Goal: Task Accomplishment & Management: Complete application form

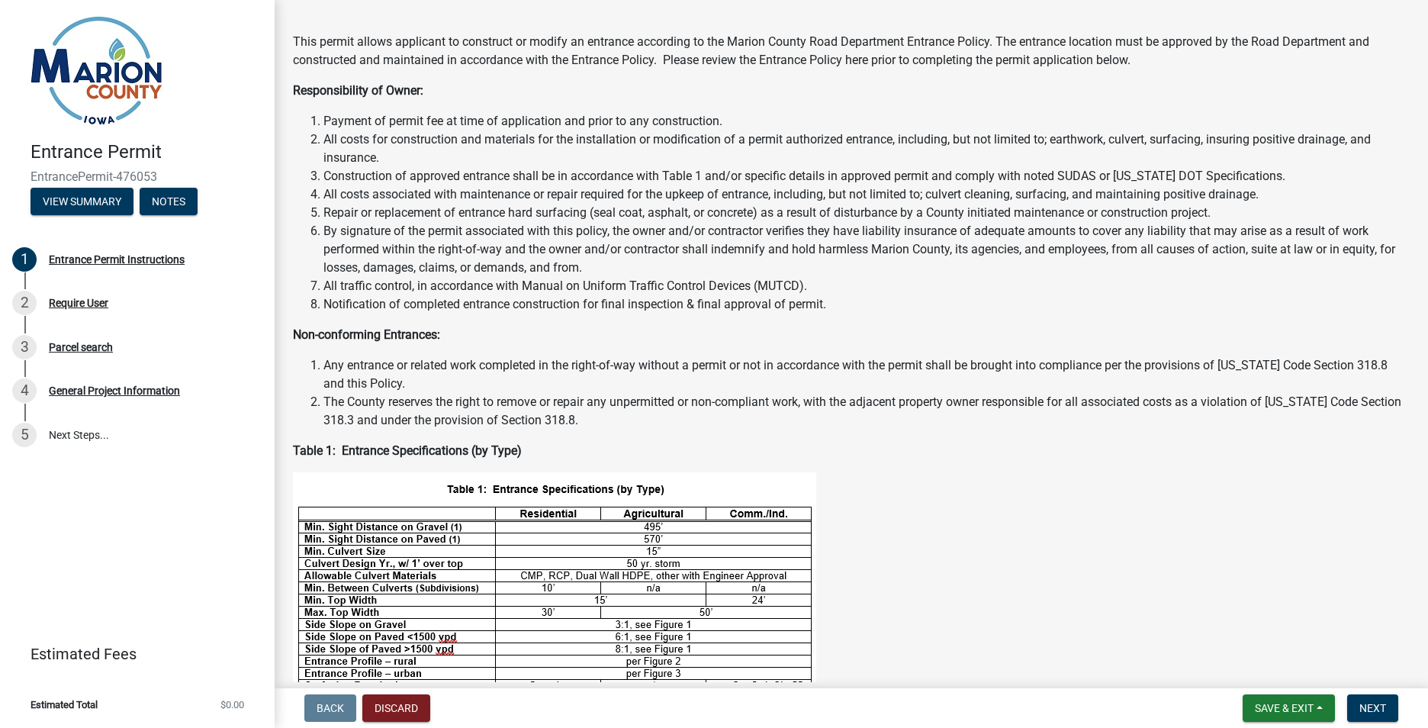
scroll to position [76, 0]
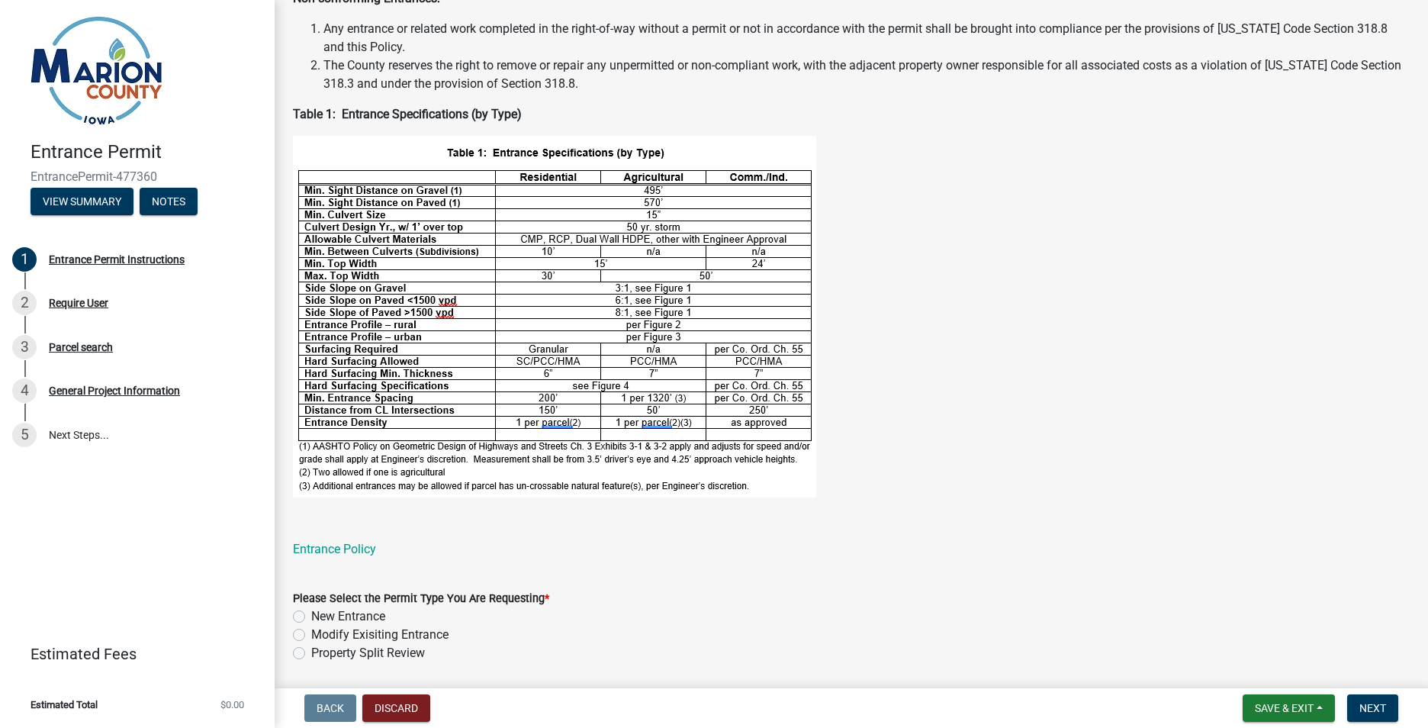
scroll to position [442, 0]
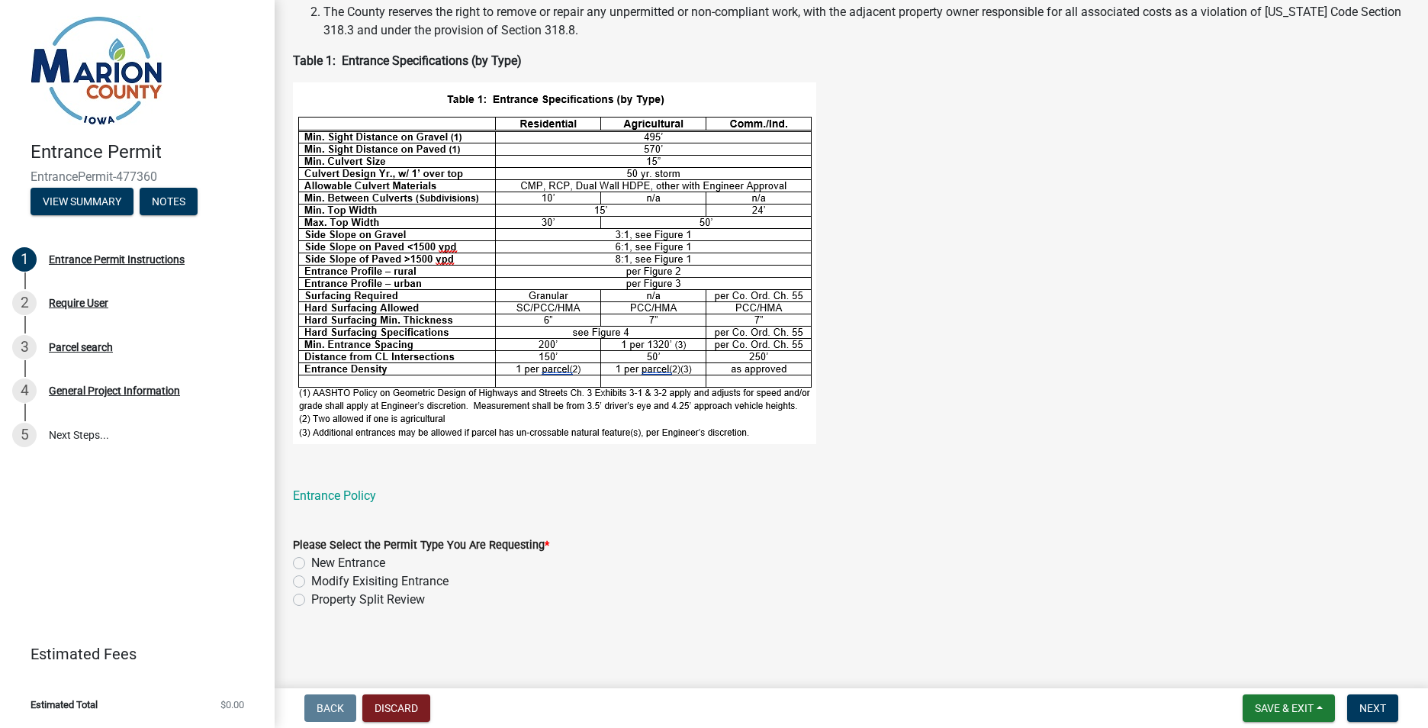
click at [311, 562] on label "New Entrance" at bounding box center [348, 563] width 74 height 18
click at [311, 562] on input "New Entrance" at bounding box center [316, 559] width 10 height 10
radio input "true"
click at [1374, 712] on span "Next" at bounding box center [1372, 708] width 27 height 12
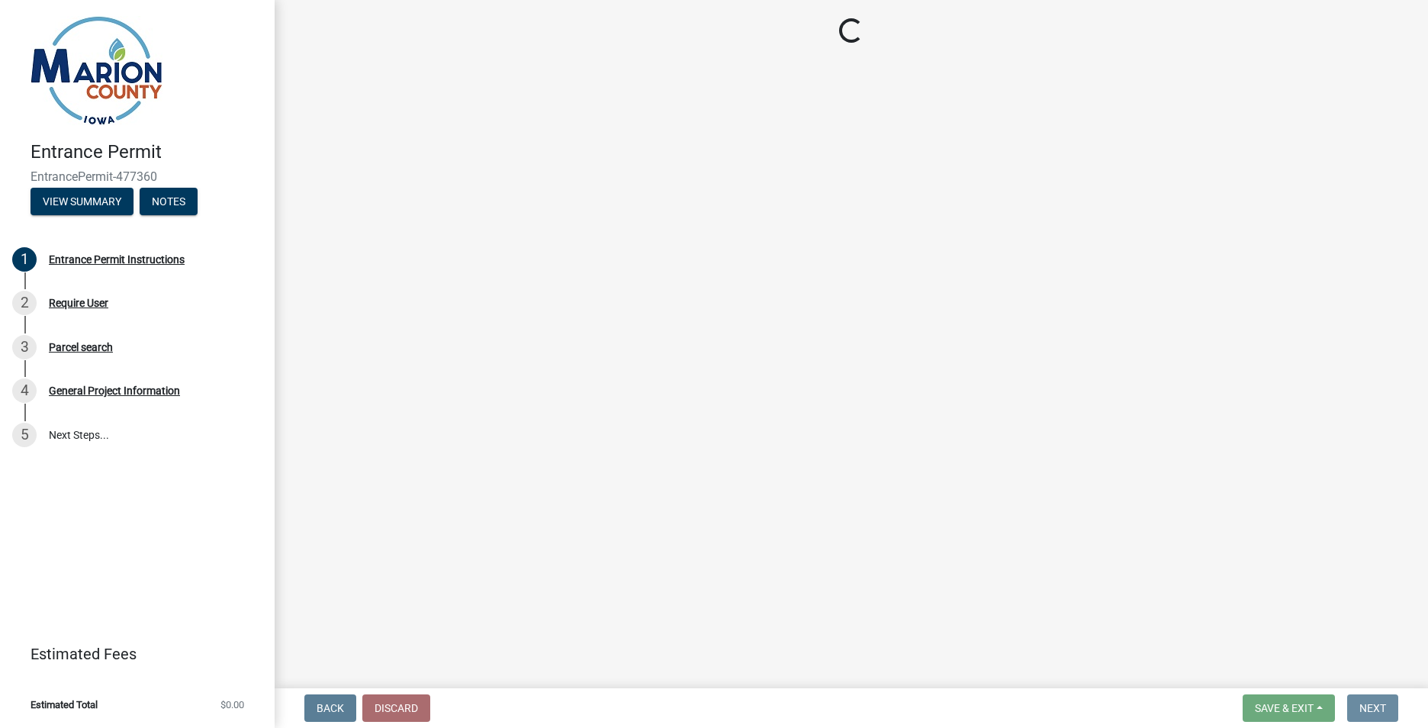
scroll to position [0, 0]
